Goal: Information Seeking & Learning: Understand process/instructions

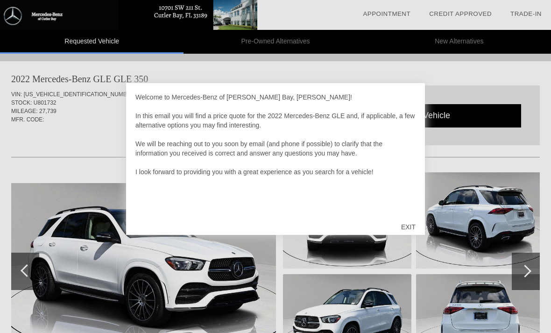
click at [408, 226] on div "EXIT" at bounding box center [408, 227] width 33 height 28
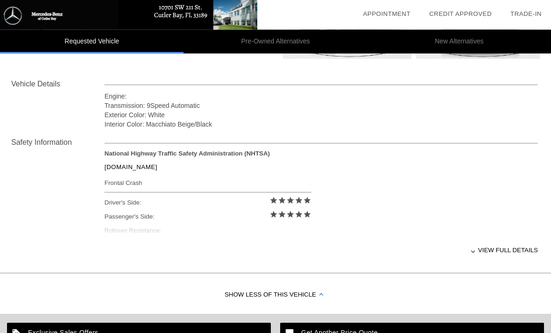
scroll to position [320, 0]
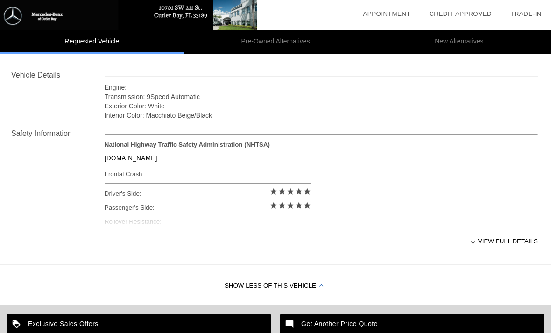
click at [491, 242] on div "View full details" at bounding box center [321, 241] width 433 height 23
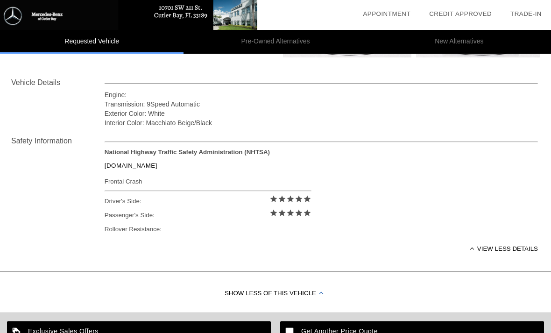
scroll to position [312, 0]
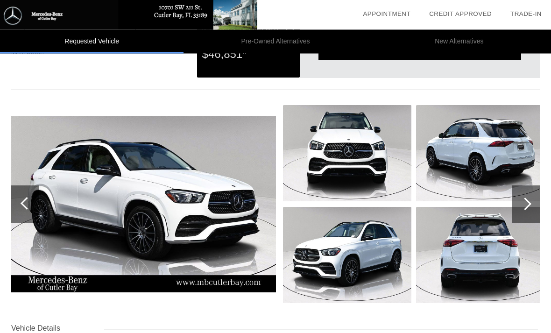
click at [71, 152] on img at bounding box center [143, 204] width 265 height 176
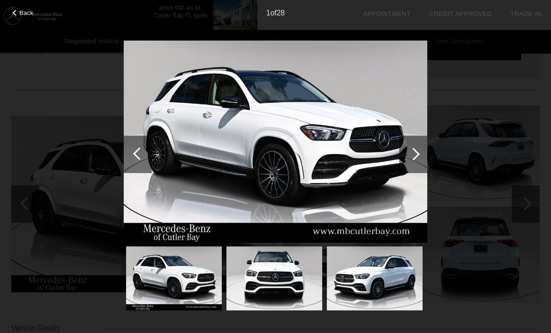
click at [372, 174] on img at bounding box center [275, 141] width 303 height 203
click at [419, 156] on div at bounding box center [413, 153] width 28 height 37
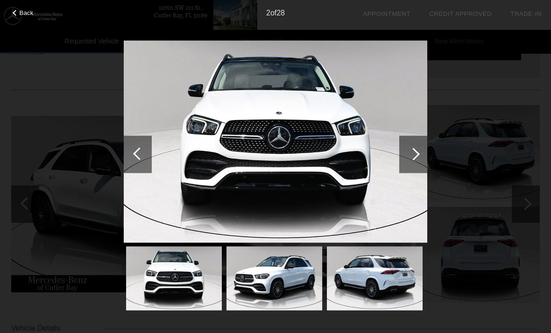
click at [412, 152] on div at bounding box center [413, 153] width 13 height 13
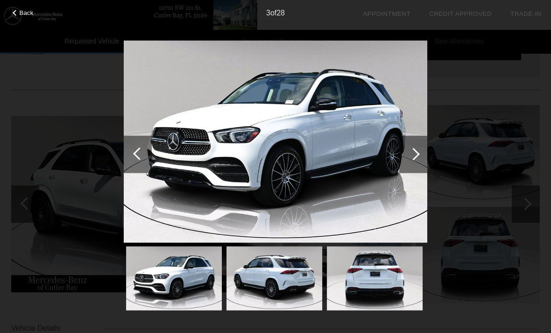
click at [415, 154] on div at bounding box center [413, 153] width 13 height 13
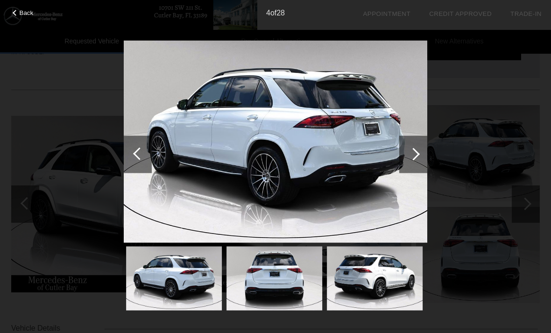
click at [412, 151] on div at bounding box center [413, 153] width 13 height 13
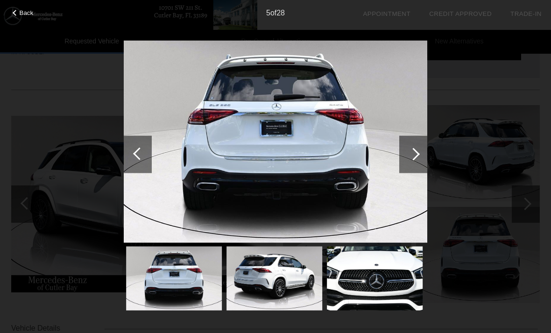
click at [411, 154] on div at bounding box center [413, 153] width 13 height 13
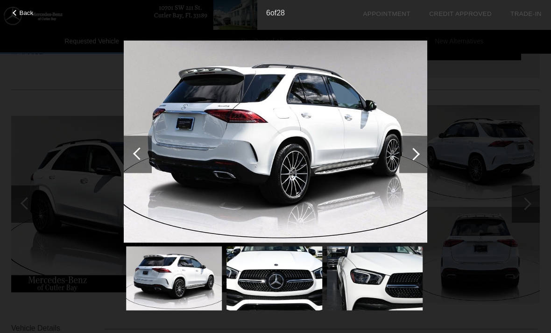
click at [414, 154] on div at bounding box center [413, 153] width 13 height 13
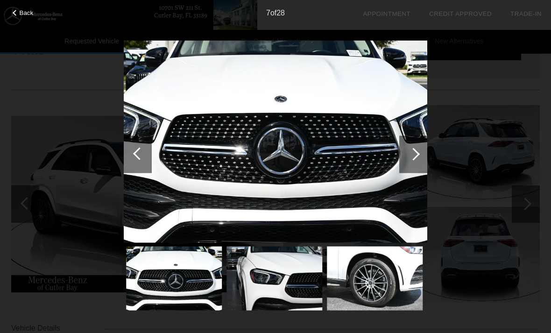
click at [413, 158] on div at bounding box center [413, 153] width 13 height 13
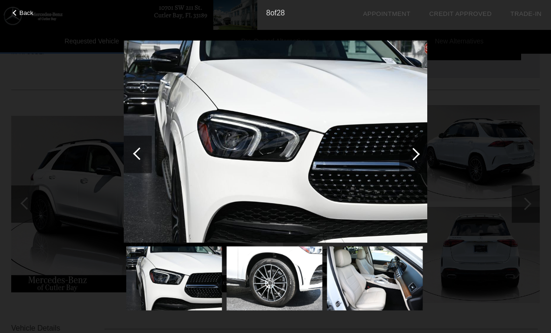
click at [415, 155] on div at bounding box center [413, 153] width 13 height 13
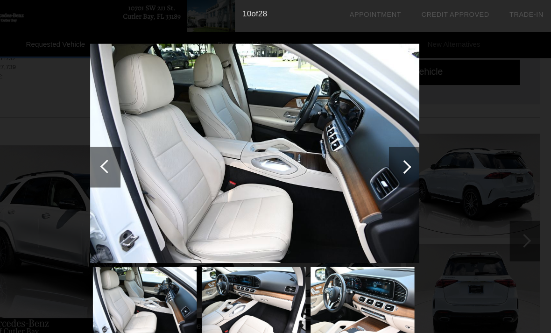
scroll to position [47, 1]
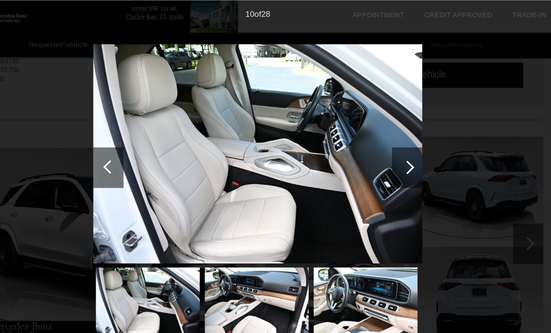
click at [407, 154] on div at bounding box center [413, 153] width 13 height 13
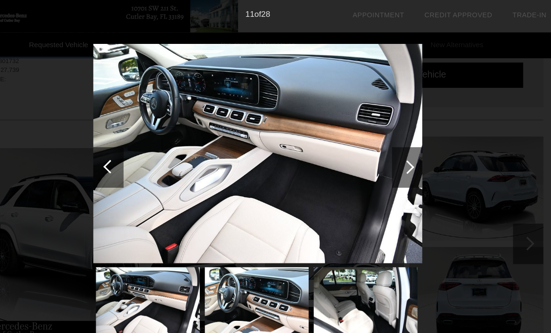
click at [407, 155] on div at bounding box center [413, 153] width 13 height 13
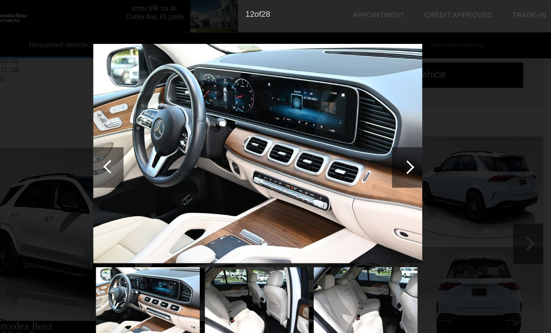
click at [407, 154] on div at bounding box center [413, 153] width 13 height 13
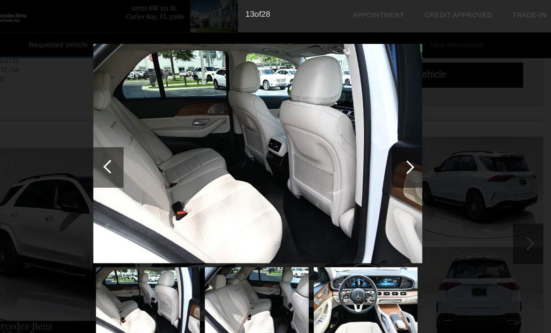
click at [407, 155] on div at bounding box center [413, 153] width 13 height 13
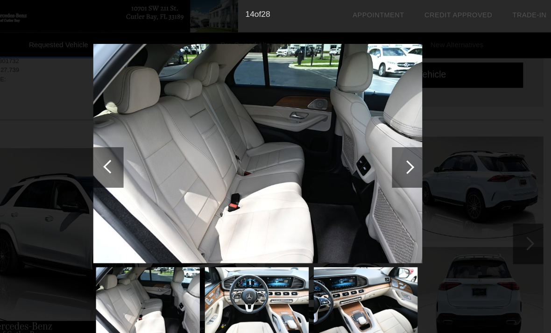
click at [407, 154] on div at bounding box center [413, 153] width 13 height 13
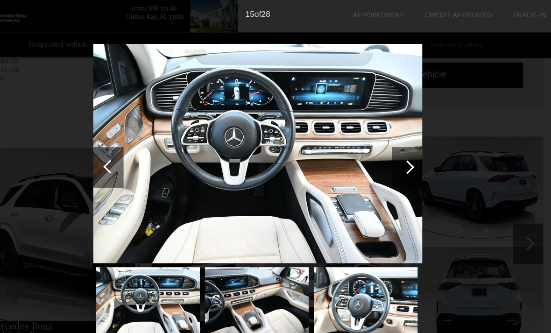
click at [407, 156] on div at bounding box center [413, 153] width 13 height 13
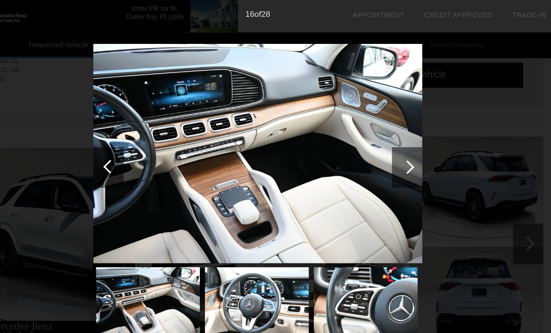
click at [407, 154] on div at bounding box center [413, 153] width 13 height 13
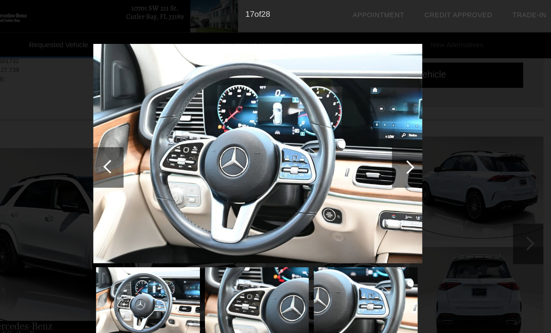
click at [399, 153] on div at bounding box center [413, 153] width 28 height 37
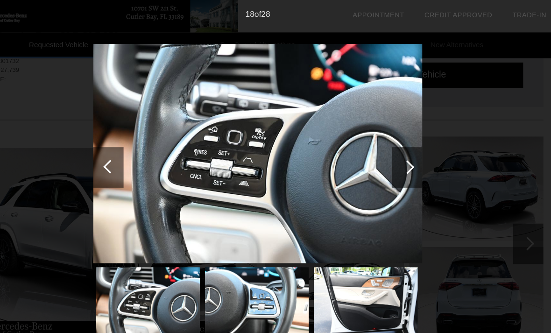
click at [407, 159] on div at bounding box center [413, 153] width 13 height 13
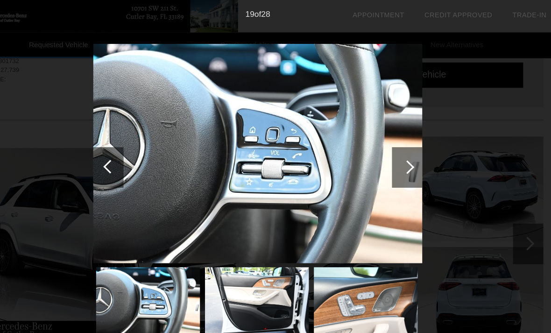
click at [407, 154] on div at bounding box center [413, 153] width 13 height 13
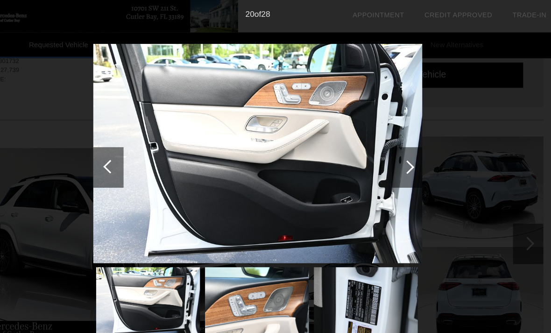
click at [399, 149] on div at bounding box center [413, 153] width 28 height 37
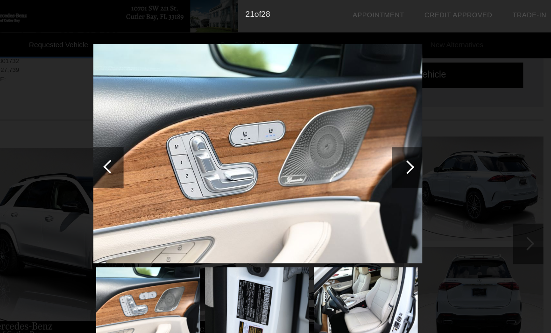
click at [407, 155] on div at bounding box center [413, 153] width 13 height 13
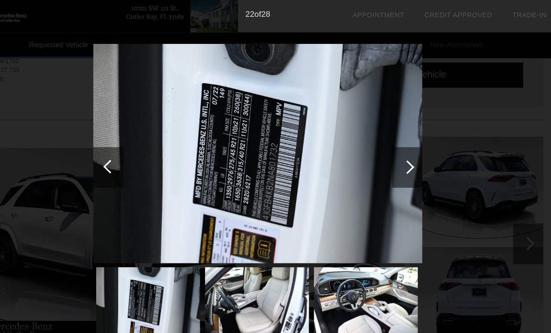
click at [407, 156] on div at bounding box center [413, 153] width 13 height 13
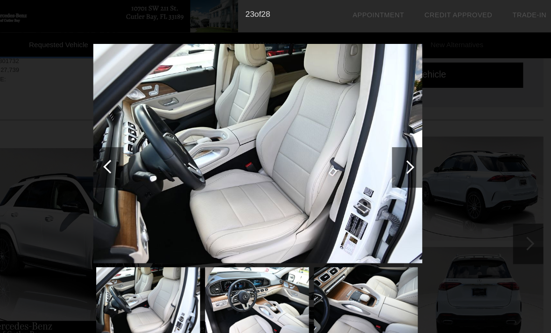
click at [399, 165] on div at bounding box center [413, 153] width 28 height 37
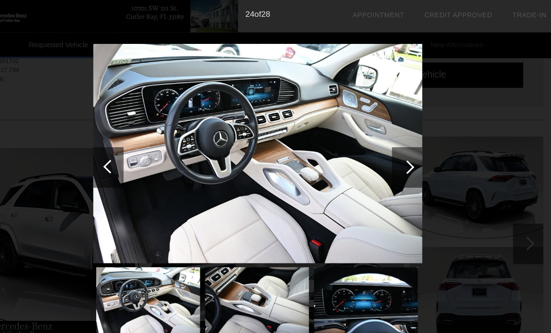
click at [407, 154] on div at bounding box center [413, 153] width 13 height 13
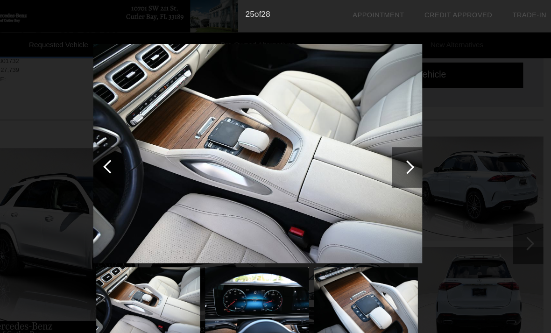
click at [407, 154] on div at bounding box center [413, 153] width 13 height 13
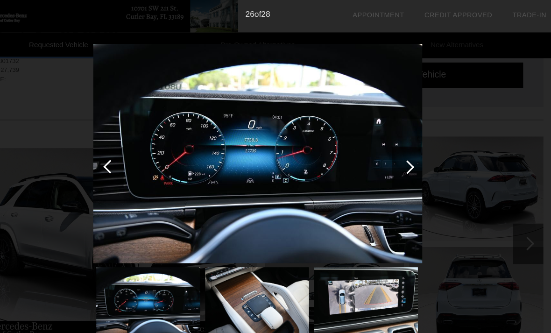
click at [407, 155] on div at bounding box center [413, 153] width 13 height 13
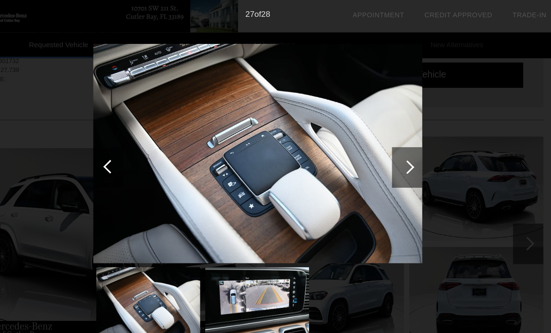
click at [407, 154] on div at bounding box center [413, 153] width 13 height 13
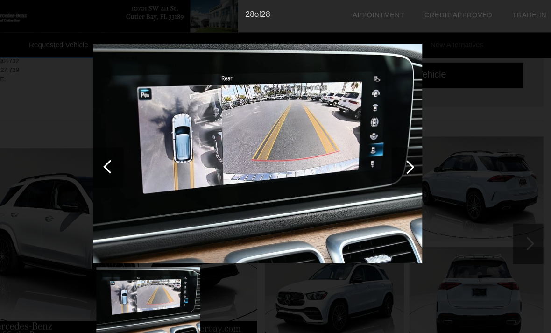
click at [407, 157] on div at bounding box center [413, 153] width 13 height 13
click at [407, 155] on div at bounding box center [413, 153] width 13 height 13
click at [407, 154] on div at bounding box center [413, 153] width 13 height 13
click at [407, 152] on div at bounding box center [413, 153] width 13 height 13
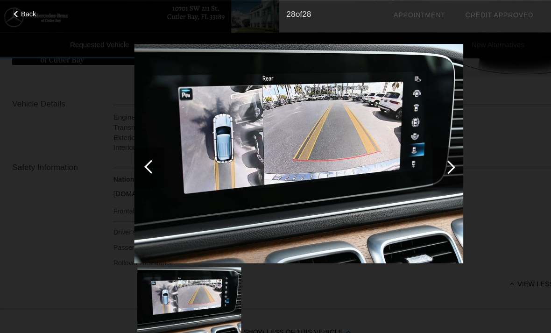
scroll to position [303, 0]
click at [413, 148] on div at bounding box center [413, 153] width 28 height 37
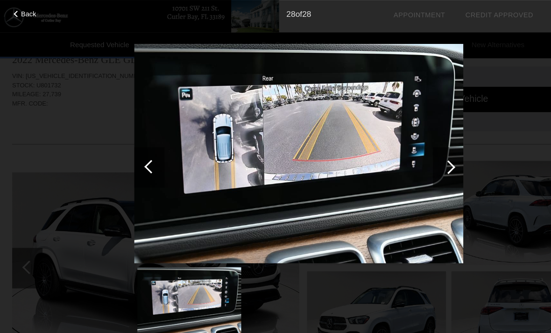
scroll to position [0, 0]
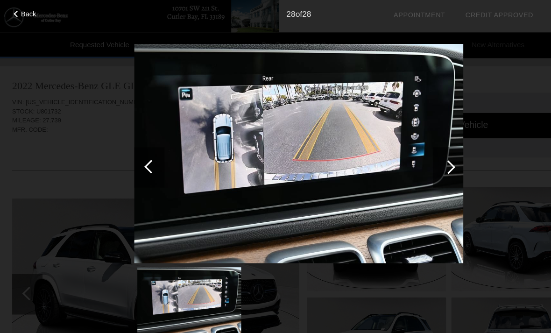
click at [30, 13] on span "Back" at bounding box center [27, 12] width 14 height 7
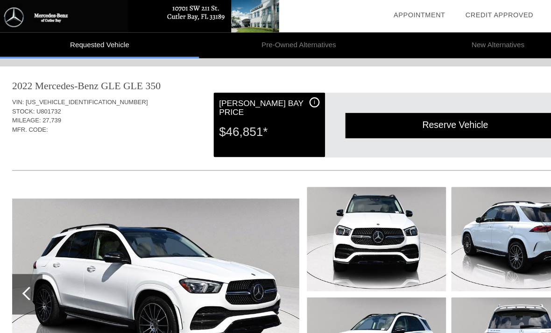
click at [288, 95] on div "i" at bounding box center [289, 94] width 9 height 9
